Goal: Task Accomplishment & Management: Manage account settings

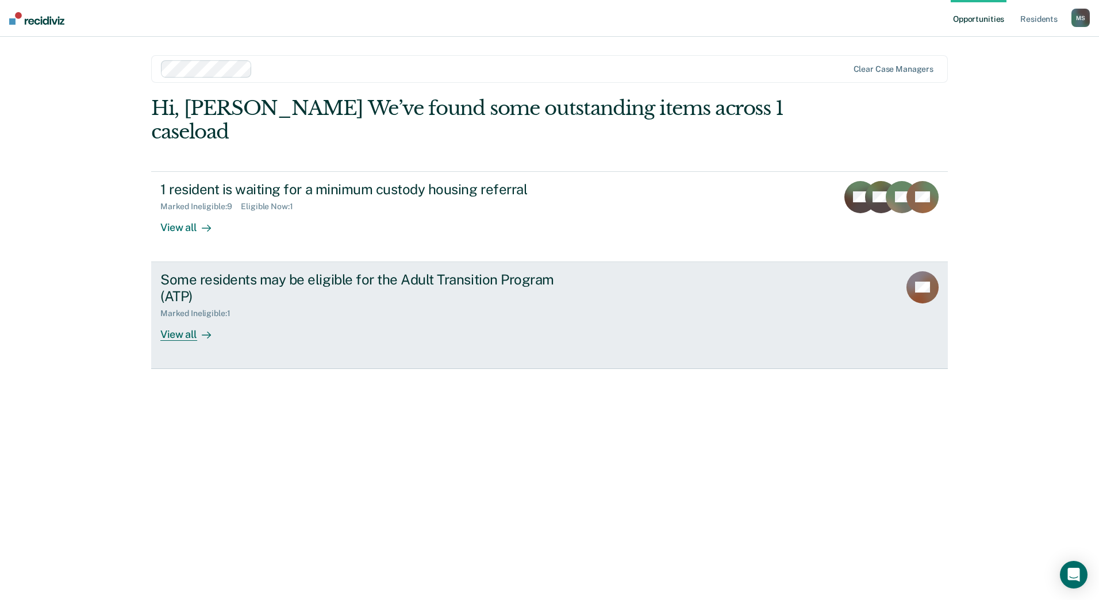
click at [186, 318] on div "View all" at bounding box center [192, 329] width 64 height 22
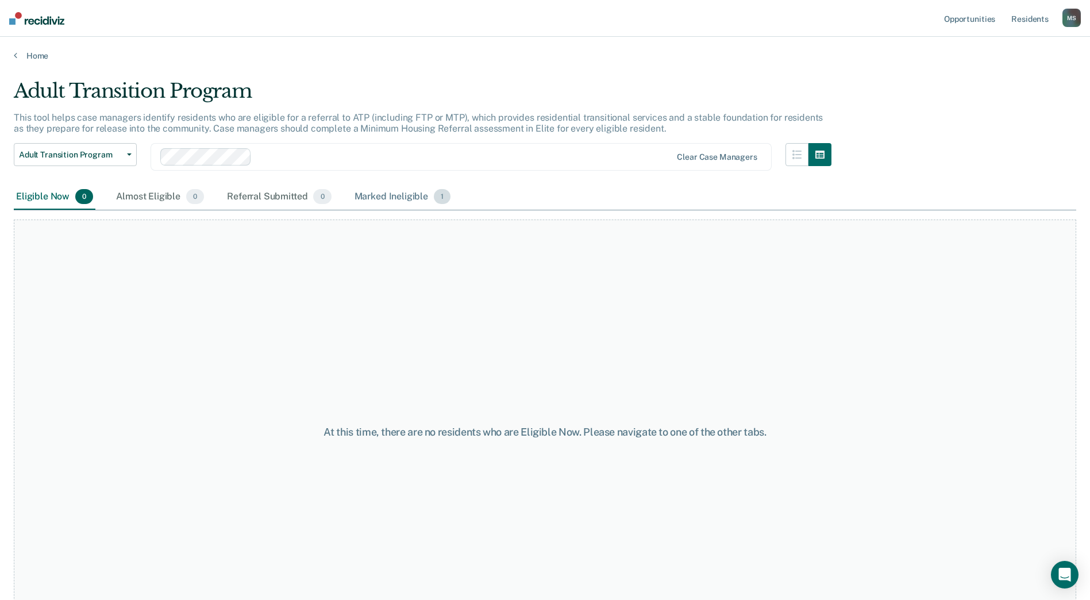
click at [386, 197] on div "Marked Ineligible 1" at bounding box center [402, 196] width 101 height 25
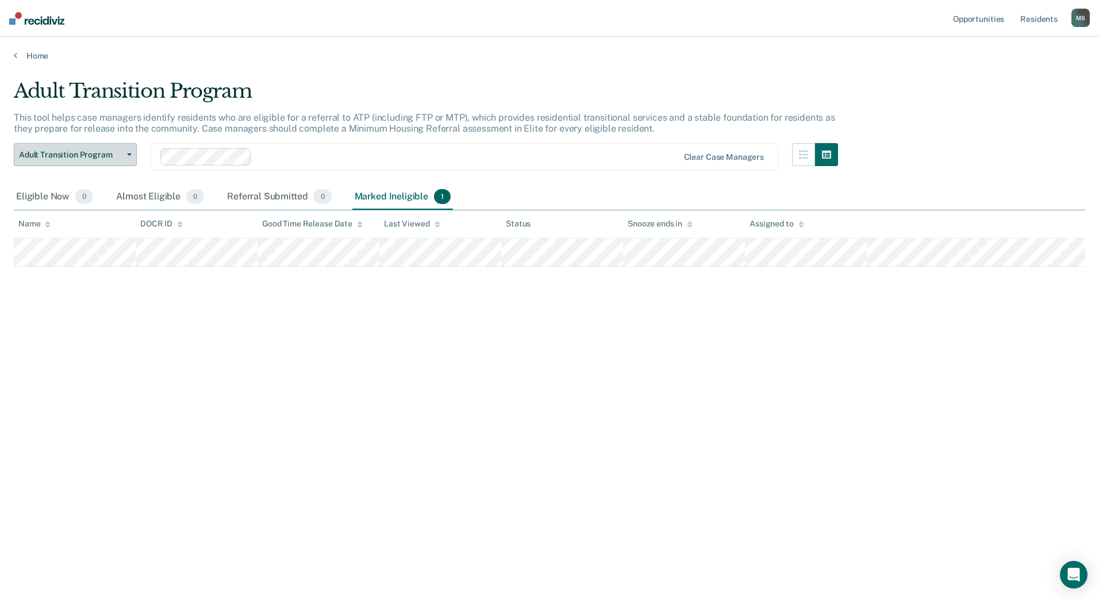
click at [133, 152] on button "Adult Transition Program" at bounding box center [75, 154] width 123 height 23
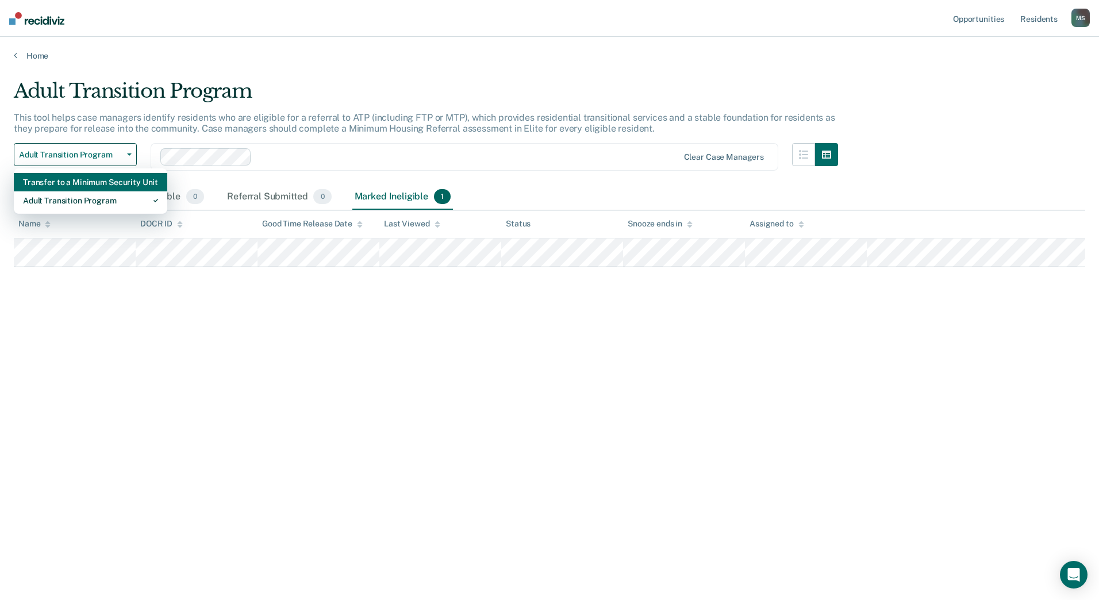
click at [81, 177] on div "Transfer to a Minimum Security Unit" at bounding box center [90, 182] width 135 height 18
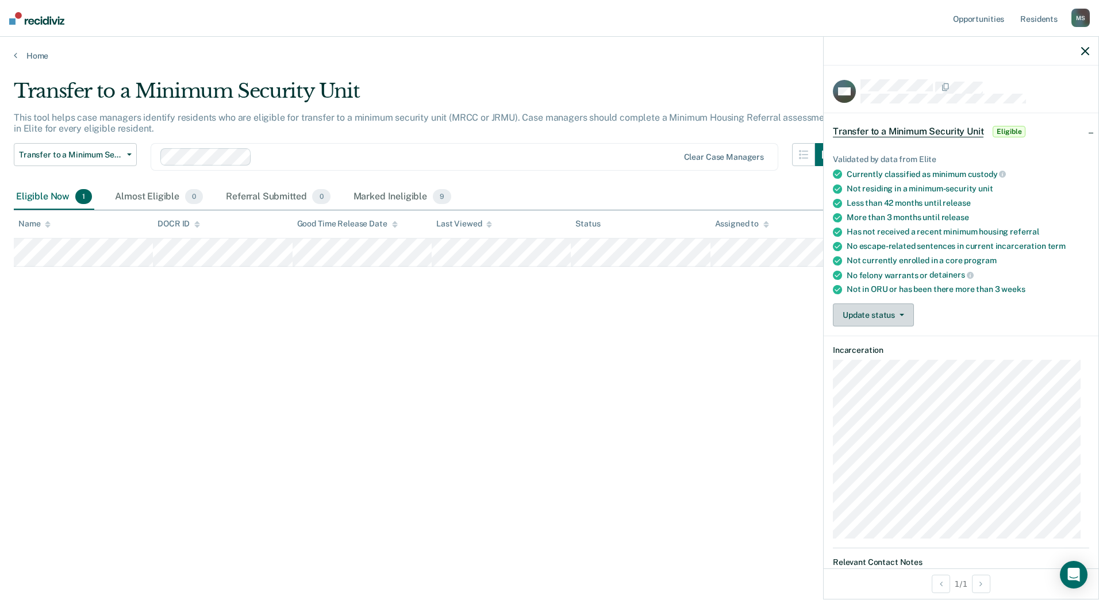
click at [904, 312] on button "Update status" at bounding box center [873, 314] width 81 height 23
click at [872, 362] on button "Mark Ineligible" at bounding box center [895, 361] width 124 height 18
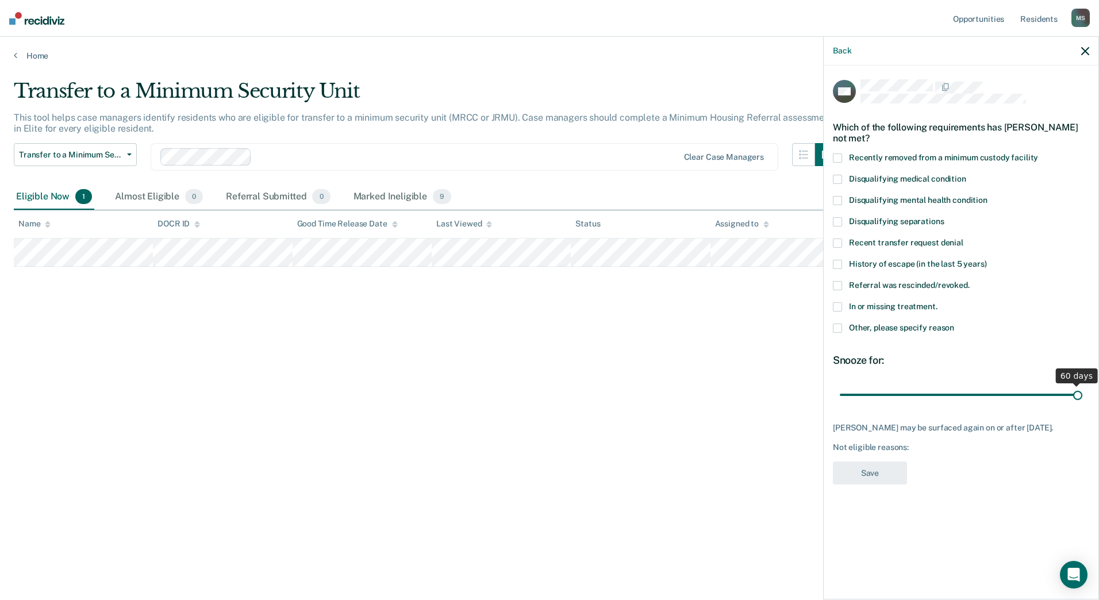
drag, startPoint x: 960, startPoint y: 394, endPoint x: 1085, endPoint y: 391, distance: 124.8
type input "60"
click at [1082, 391] on input "range" at bounding box center [961, 395] width 243 height 20
click at [837, 302] on span at bounding box center [837, 306] width 9 height 9
click at [878, 471] on button "Save" at bounding box center [870, 474] width 74 height 24
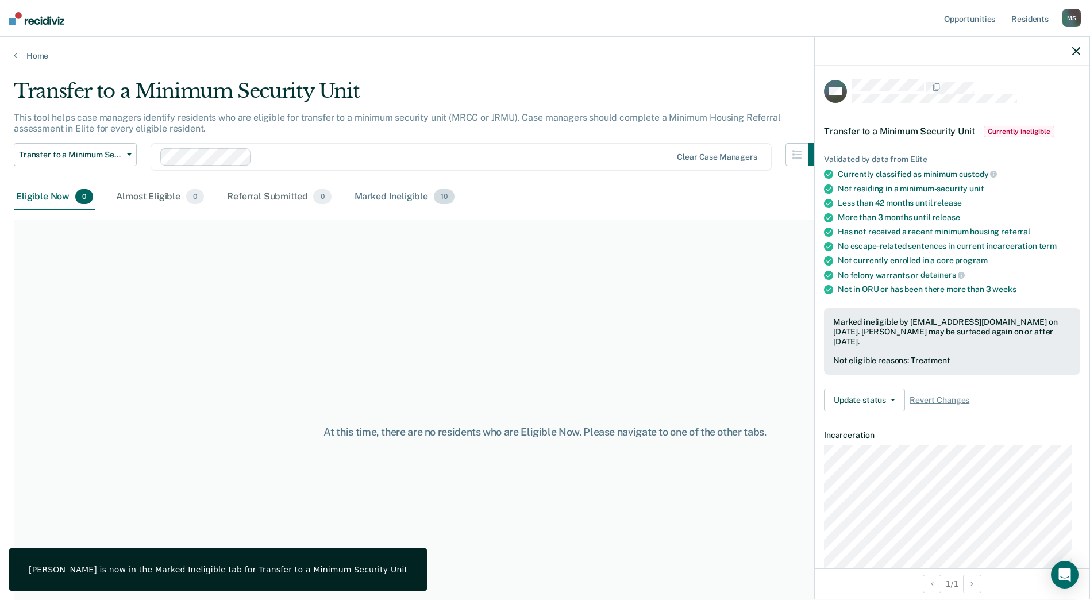
click at [405, 191] on div "Marked Ineligible 10" at bounding box center [404, 196] width 105 height 25
